Goal: Navigation & Orientation: Find specific page/section

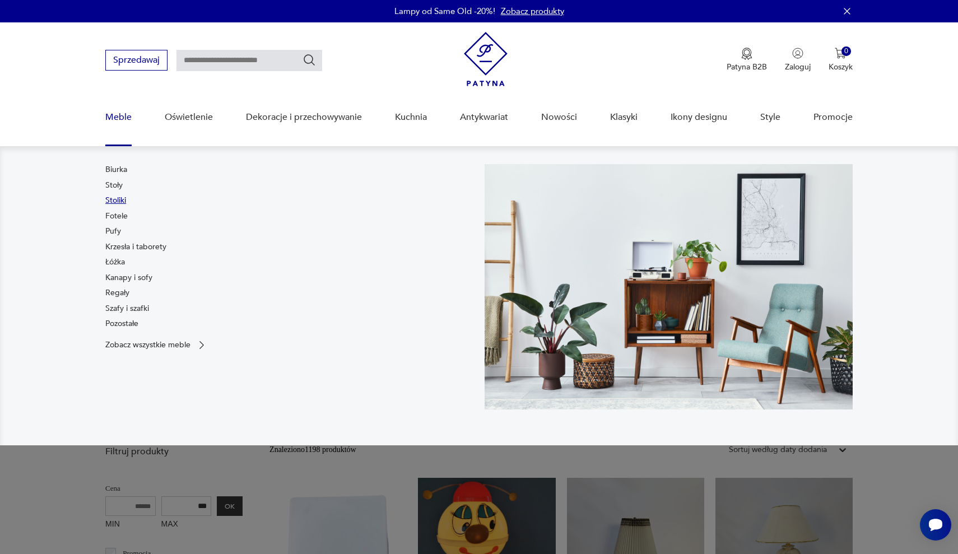
click at [118, 204] on link "Stoliki" at bounding box center [115, 200] width 21 height 11
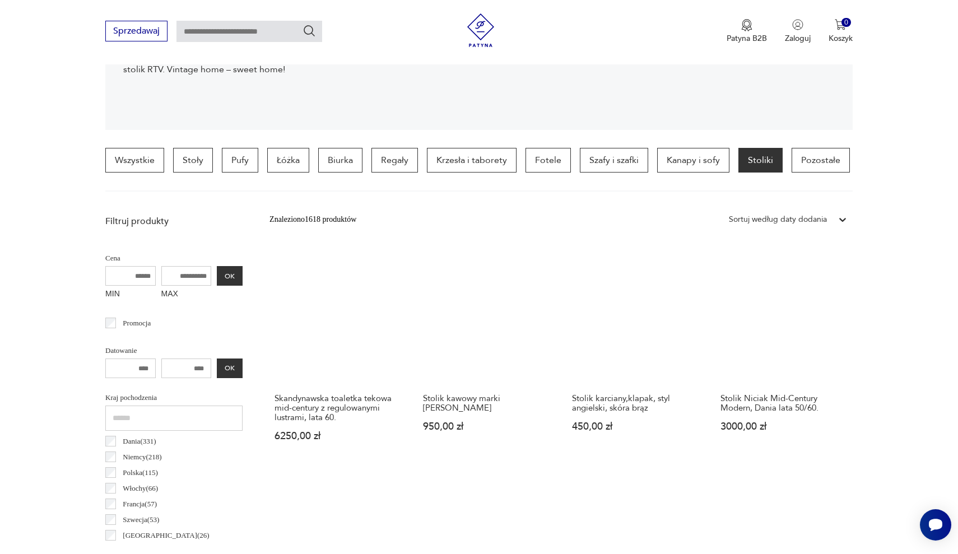
scroll to position [234, 0]
